Goal: Task Accomplishment & Management: Complete application form

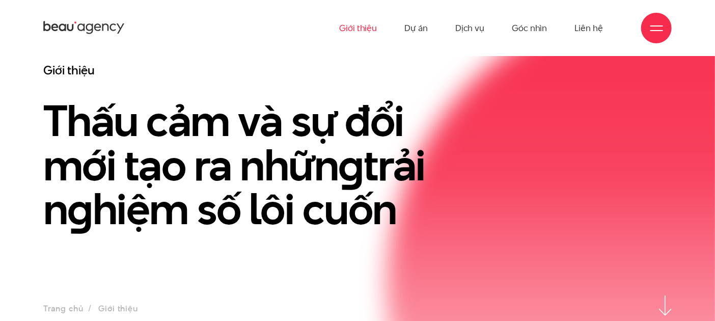
click at [651, 30] on span at bounding box center [657, 30] width 13 height 1
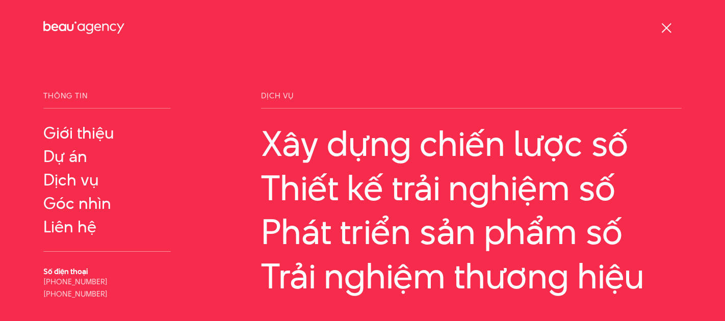
click at [664, 24] on div at bounding box center [666, 28] width 13 height 13
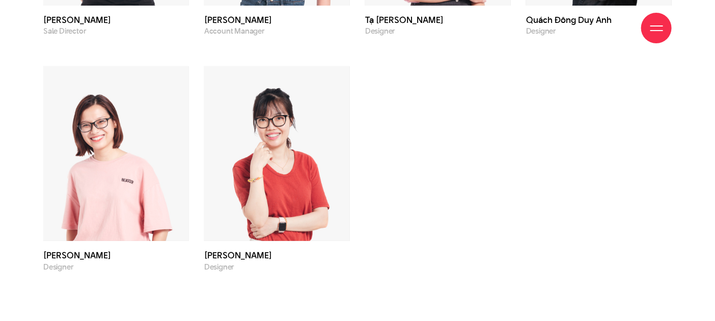
scroll to position [3344, 0]
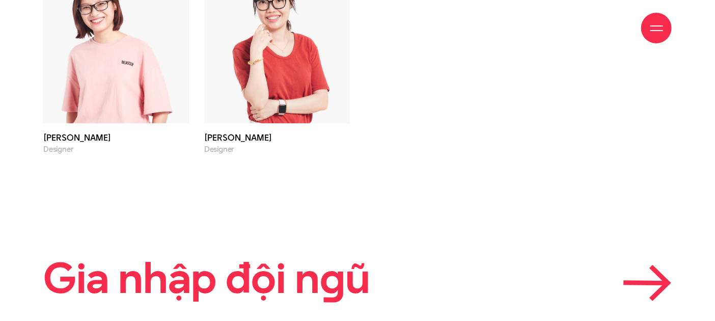
click at [660, 283] on icon at bounding box center [646, 283] width 40 height 1
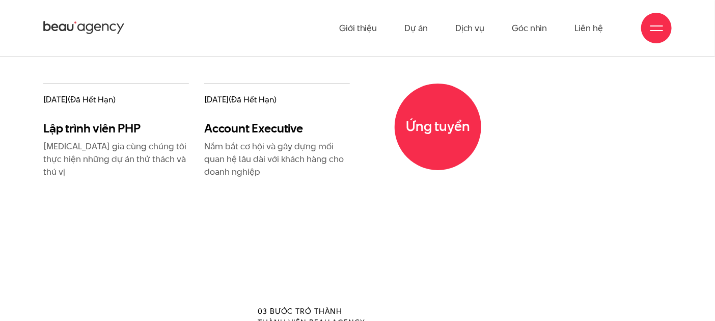
scroll to position [1302, 0]
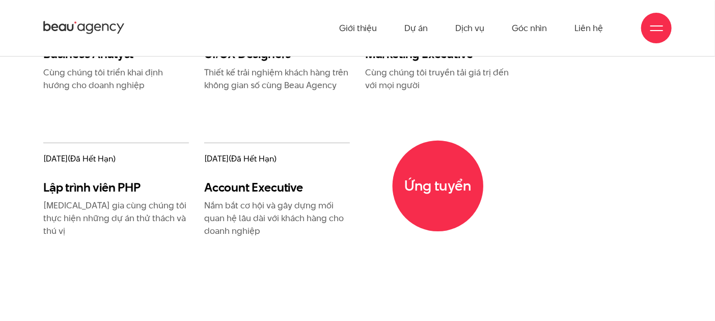
click at [438, 140] on span "Ứng tuyển" at bounding box center [438, 185] width 91 height 91
click at [424, 140] on span "Ứng tuyển" at bounding box center [438, 185] width 91 height 91
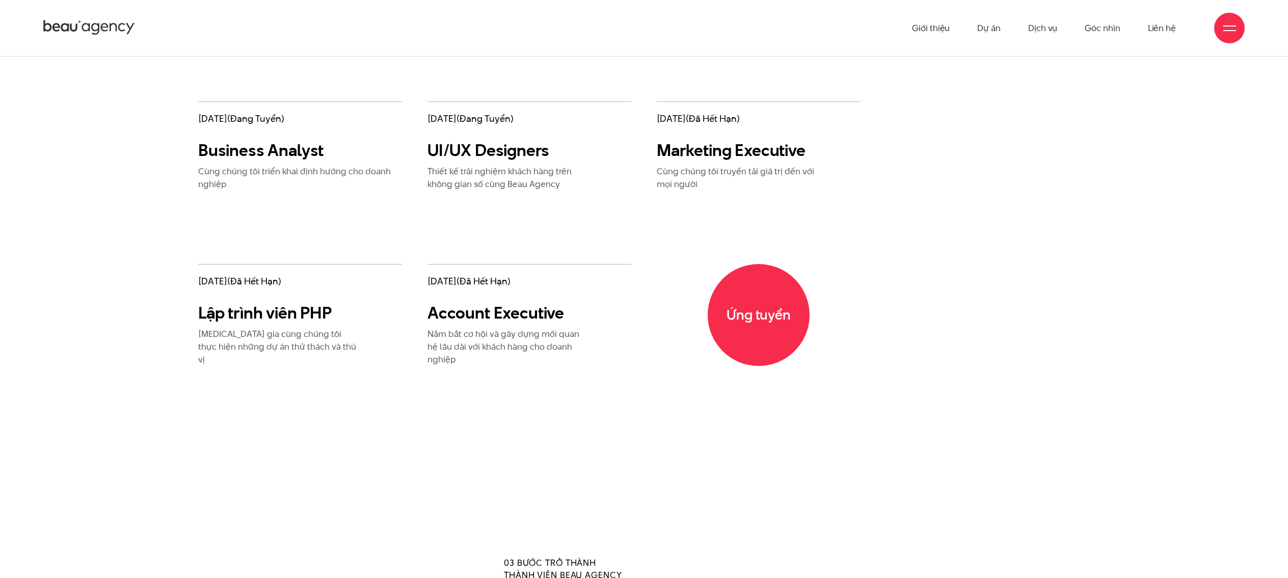
scroll to position [1732, 0]
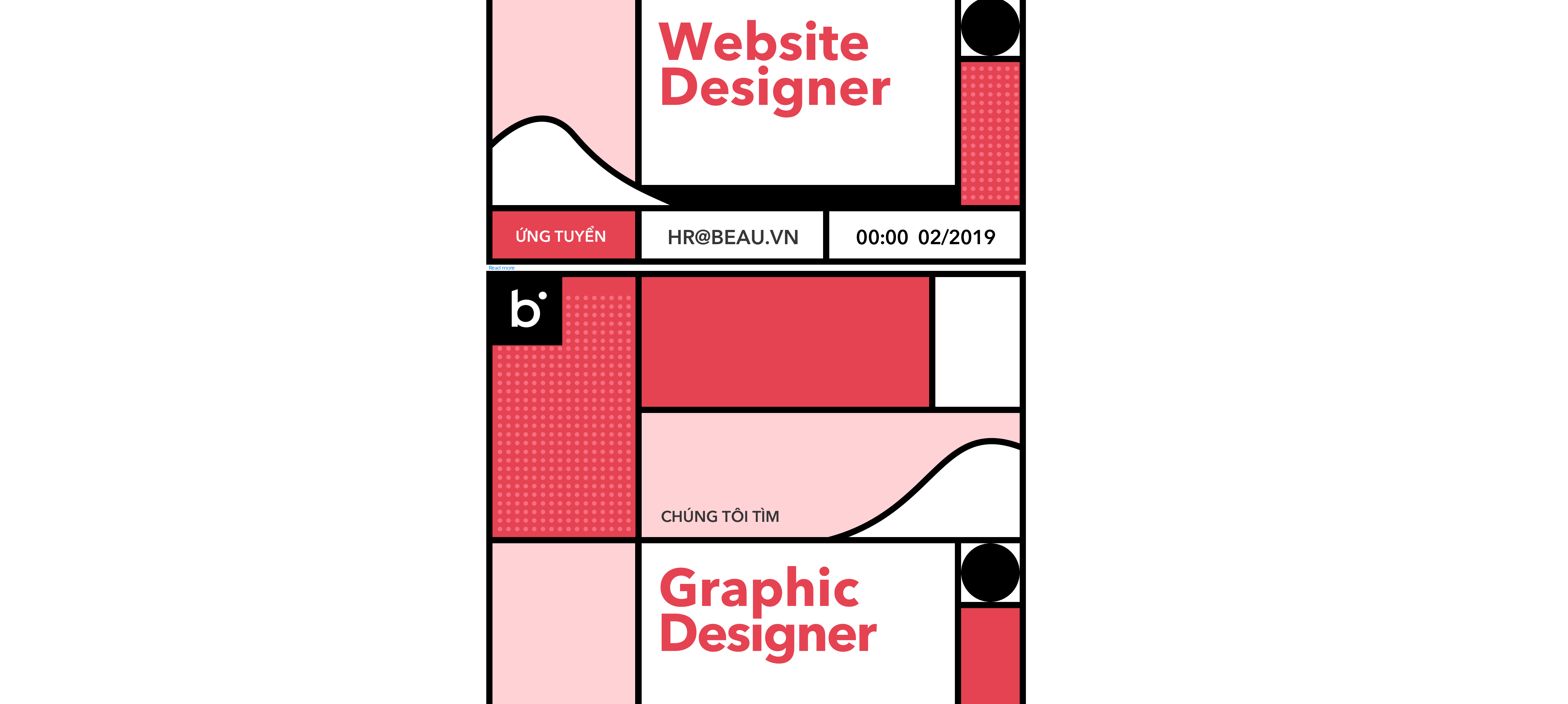
scroll to position [2137, 0]
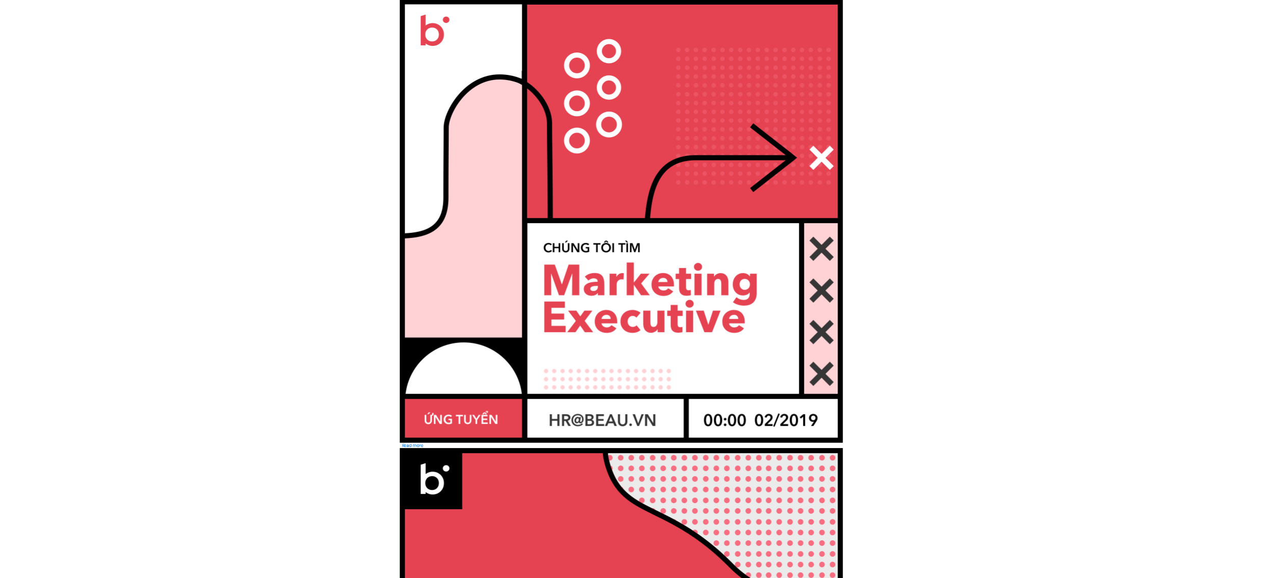
scroll to position [0, 0]
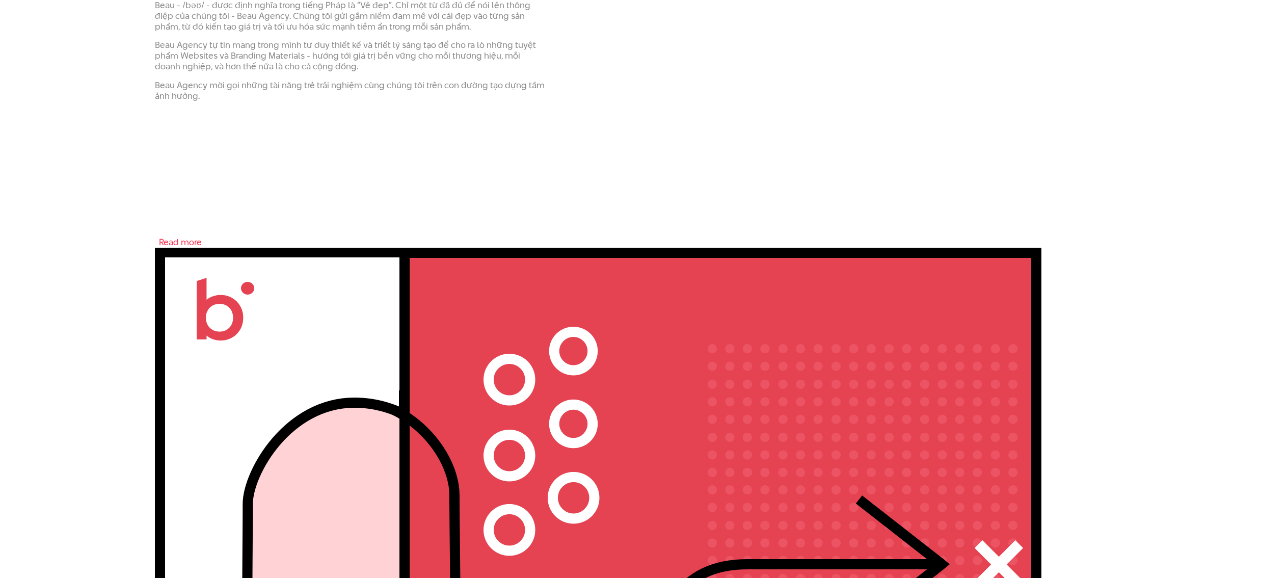
click at [178, 236] on link "Read more about Tuyển dụng Marketing Executive" at bounding box center [180, 242] width 43 height 12
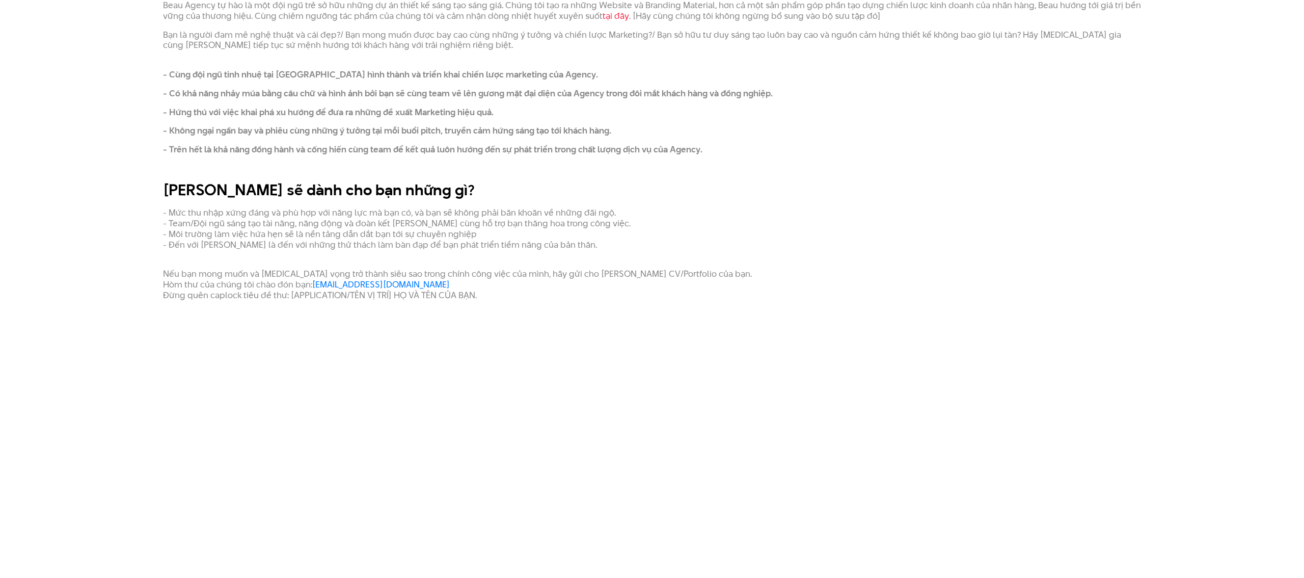
click at [603, 10] on link "tại đây" at bounding box center [616, 16] width 26 height 12
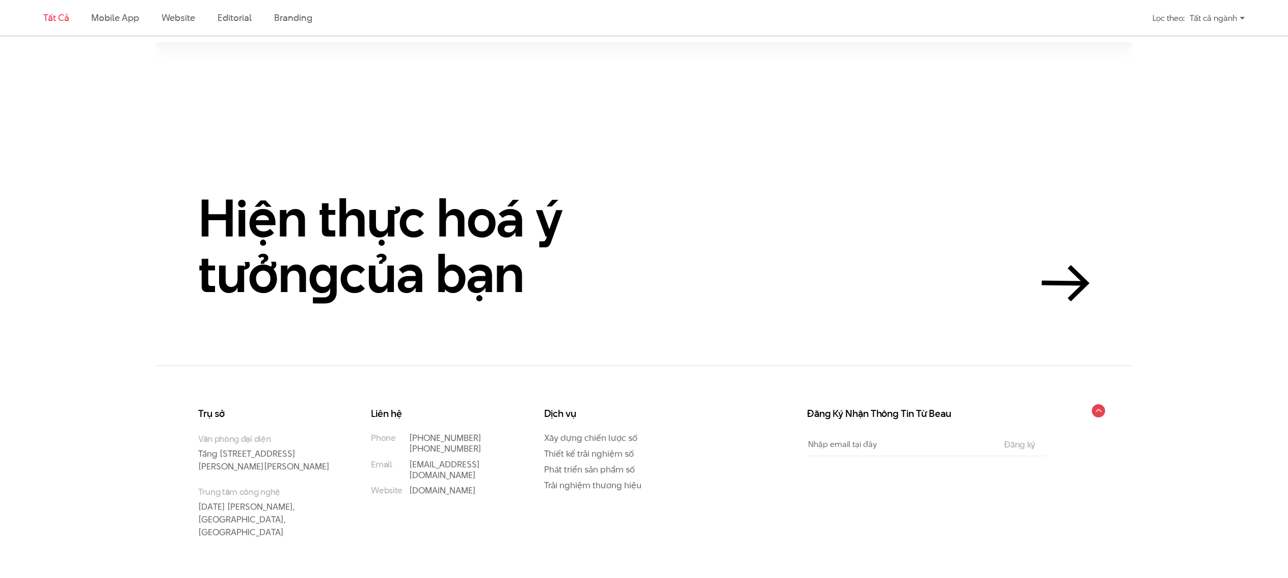
scroll to position [2811, 0]
